Goal: Information Seeking & Learning: Learn about a topic

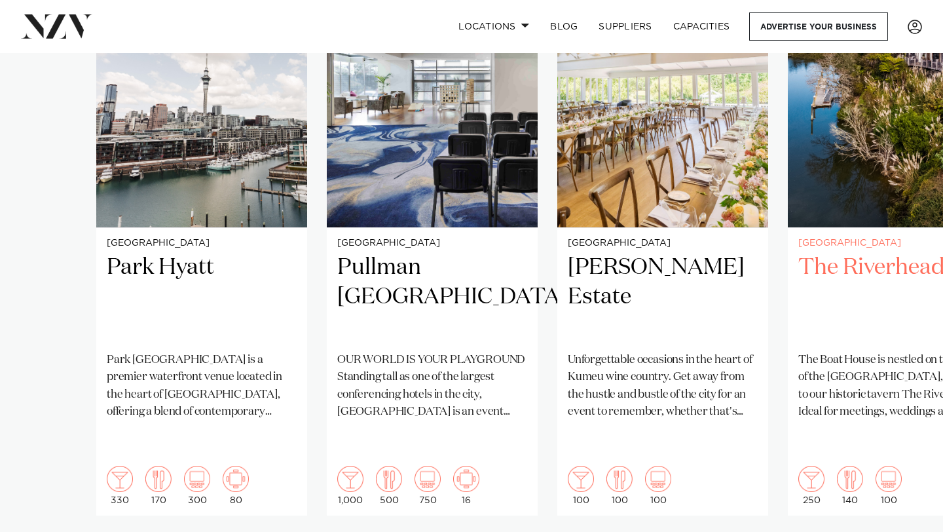
scroll to position [1026, 0]
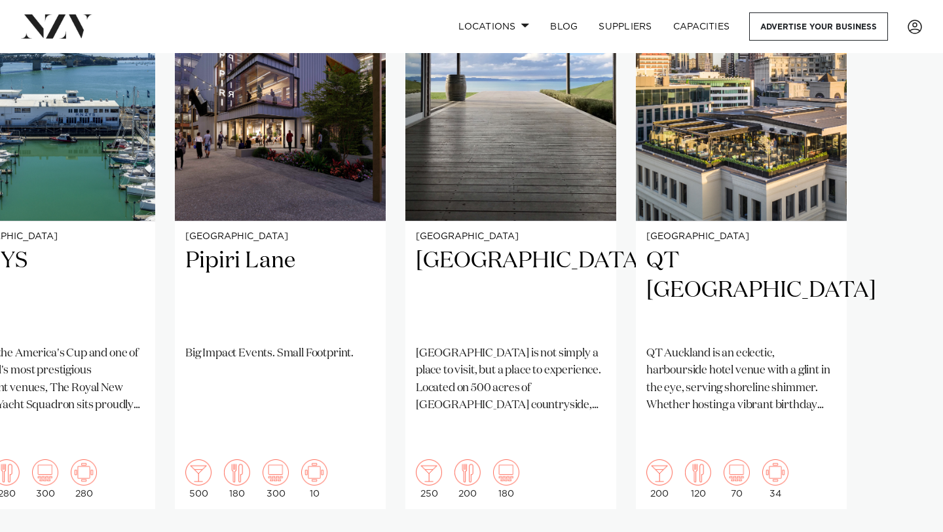
click at [903, 503] on swiper-container "[GEOGRAPHIC_DATA] Hyatt [GEOGRAPHIC_DATA] is a premier waterfront venue located…" at bounding box center [471, 255] width 943 height 634
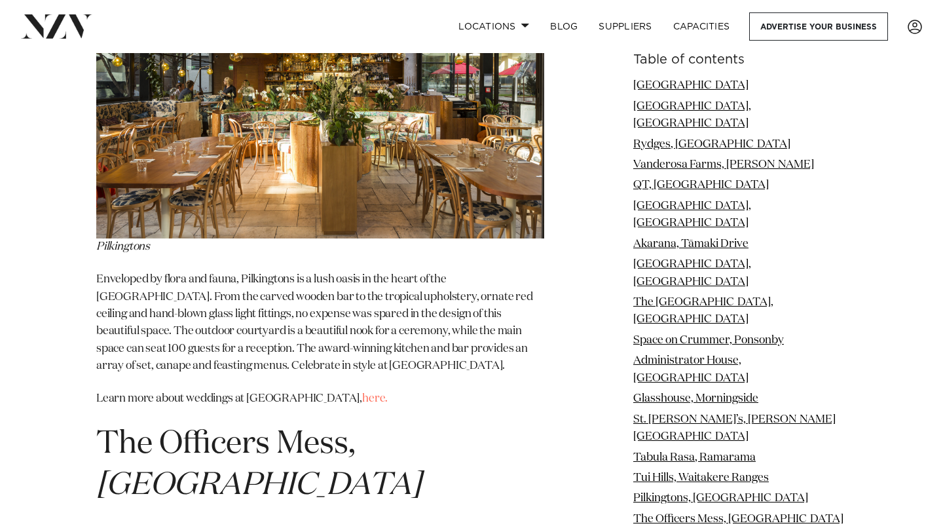
scroll to position [10135, 0]
